Goal: Information Seeking & Learning: Learn about a topic

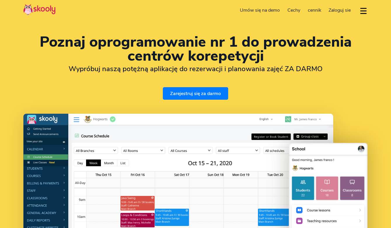
select select "pl"
select select "48"
select select "[GEOGRAPHIC_DATA]"
select select "Europe/[GEOGRAPHIC_DATA]"
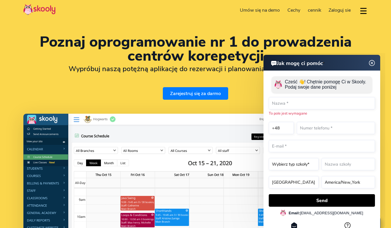
click at [373, 62] on img at bounding box center [372, 63] width 11 height 7
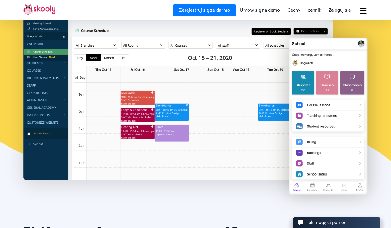
scroll to position [103, 0]
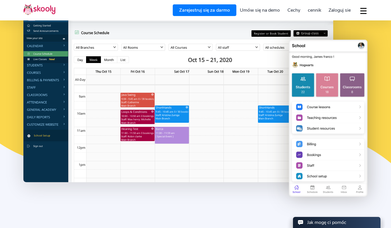
click at [315, 11] on span "cennik" at bounding box center [314, 10] width 13 height 6
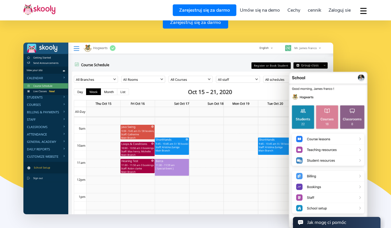
scroll to position [72, 0]
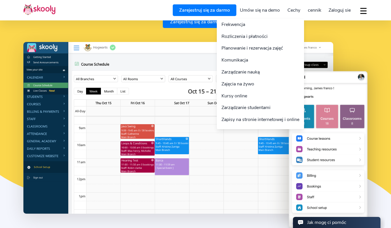
click at [293, 11] on link "Cechy" at bounding box center [294, 10] width 20 height 9
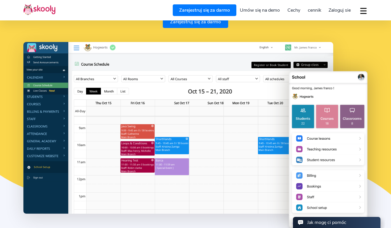
click at [309, 11] on span "cennik" at bounding box center [314, 10] width 13 height 6
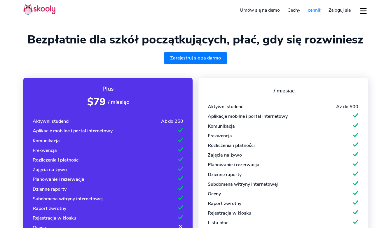
select select "pl"
select select "48"
select select "[GEOGRAPHIC_DATA]"
select select "Europe/[GEOGRAPHIC_DATA]"
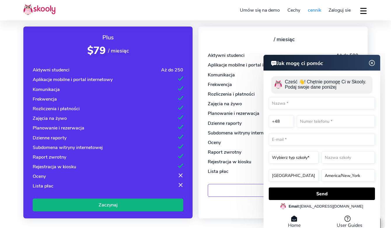
scroll to position [52, 0]
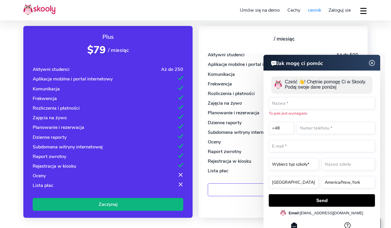
click at [373, 60] on img at bounding box center [372, 63] width 11 height 7
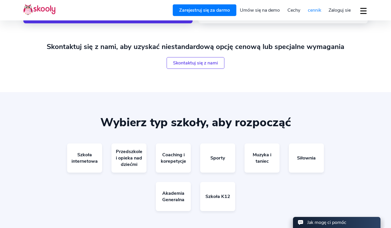
scroll to position [249, 0]
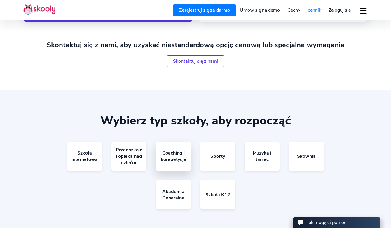
click at [177, 155] on link "Coaching i korepetycje" at bounding box center [173, 156] width 35 height 29
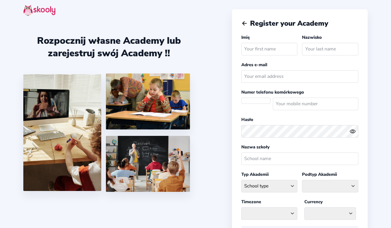
select select "PL"
select select "Europe/[GEOGRAPHIC_DATA]"
select select "PLN zł"
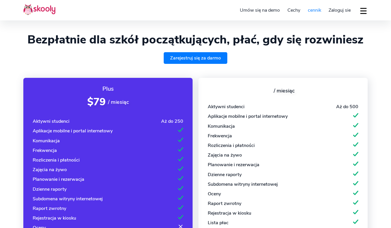
select select "pl"
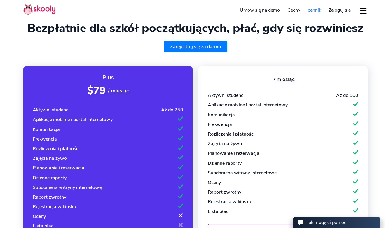
scroll to position [0, 0]
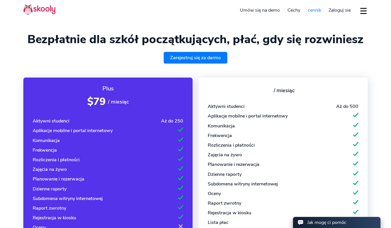
select select "48"
select select "[GEOGRAPHIC_DATA]"
select select "Europe/[GEOGRAPHIC_DATA]"
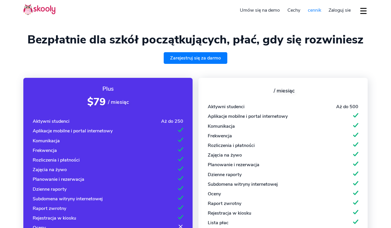
select select "pl"
select select "48"
select select "[GEOGRAPHIC_DATA]"
select select "Europe/[GEOGRAPHIC_DATA]"
